Goal: Entertainment & Leisure: Consume media (video, audio)

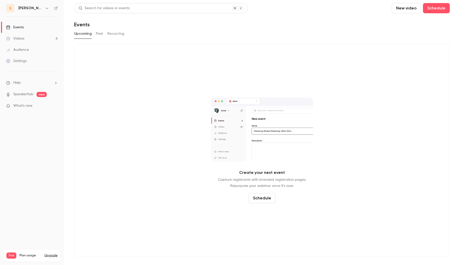
click at [32, 43] on link "Videos 6" at bounding box center [32, 38] width 64 height 11
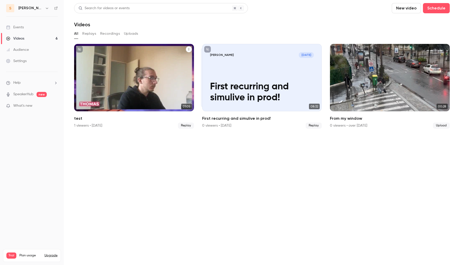
click at [133, 79] on div "[PERSON_NAME] [DATE] test" at bounding box center [134, 77] width 120 height 67
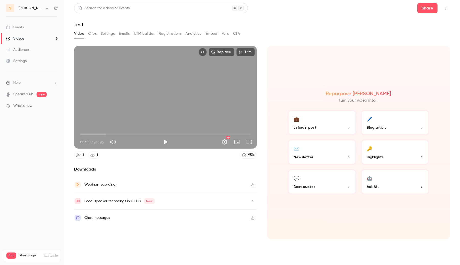
click at [444, 11] on button "Top Bar Actions" at bounding box center [445, 8] width 8 height 8
